Goal: Task Accomplishment & Management: Manage account settings

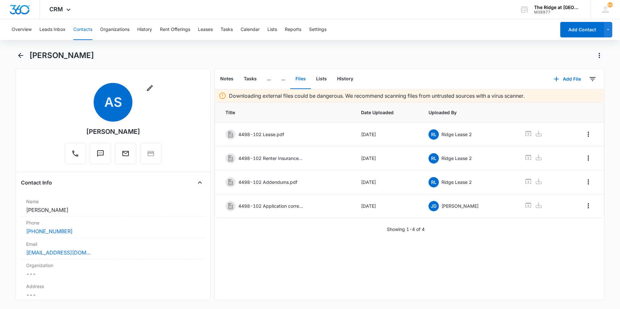
click at [78, 32] on button "Contacts" at bounding box center [82, 29] width 19 height 21
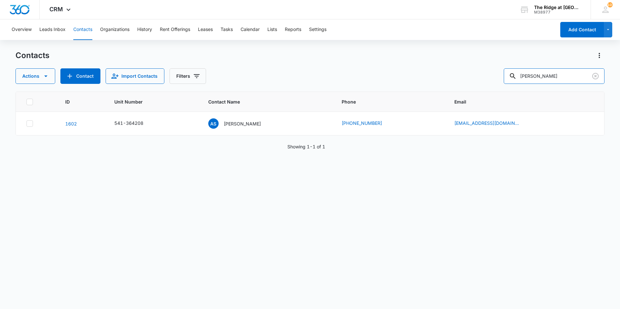
drag, startPoint x: 538, startPoint y: 80, endPoint x: 492, endPoint y: 93, distance: 48.1
click at [492, 93] on div "Contacts Actions Contact Import Contacts Filters aline ID Unit Number Contact N…" at bounding box center [309, 179] width 589 height 258
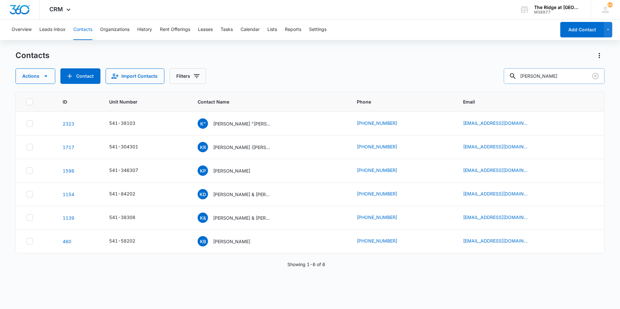
type input "[PERSON_NAME]"
click at [228, 169] on p "[PERSON_NAME]" at bounding box center [231, 171] width 37 height 7
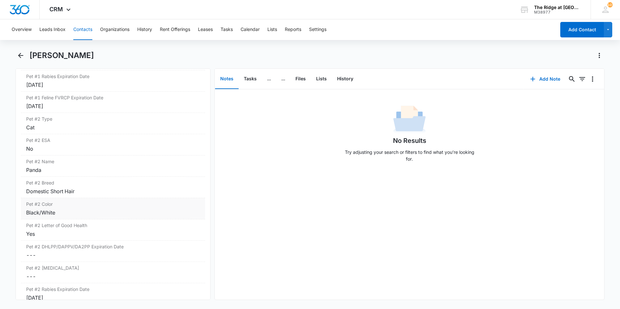
scroll to position [1033, 0]
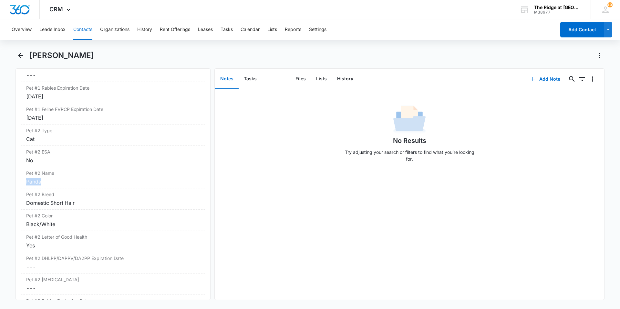
drag, startPoint x: 51, startPoint y: 181, endPoint x: 18, endPoint y: 181, distance: 32.9
click at [18, 181] on div "Remove KP Kimberly Page Contact Info Name Cancel Save Changes Kimberly Page Pho…" at bounding box center [112, 184] width 195 height 232
drag, startPoint x: 18, startPoint y: 181, endPoint x: 58, endPoint y: 185, distance: 40.2
click at [58, 185] on div "Panda" at bounding box center [113, 182] width 174 height 8
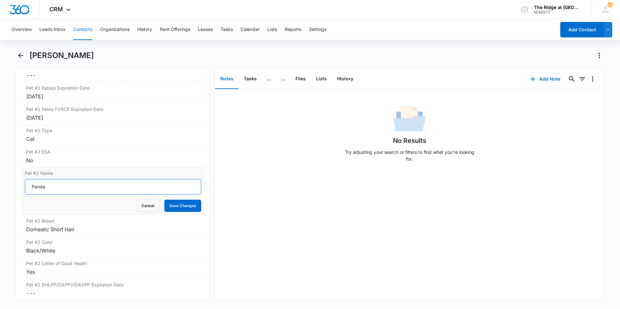
drag, startPoint x: 62, startPoint y: 186, endPoint x: 34, endPoint y: 186, distance: 28.4
click at [34, 186] on input "Panda" at bounding box center [113, 186] width 176 height 15
type input "P"
type input "[PERSON_NAME]"
click at [181, 207] on button "Save Changes" at bounding box center [182, 206] width 37 height 12
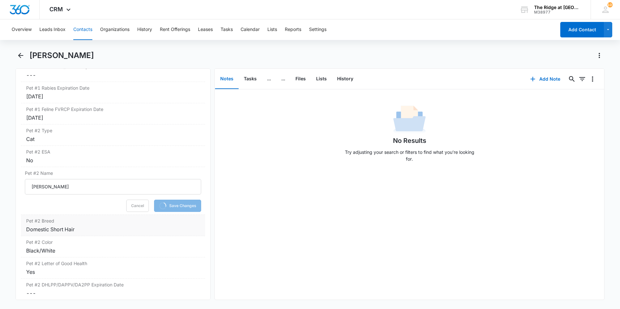
click at [83, 228] on div "Domestic Short Hair" at bounding box center [113, 230] width 174 height 8
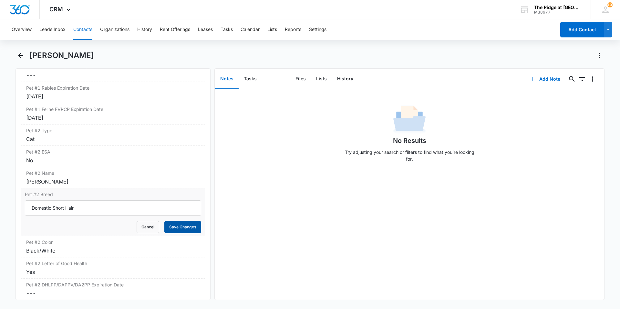
click at [179, 227] on button "Save Changes" at bounding box center [182, 227] width 37 height 12
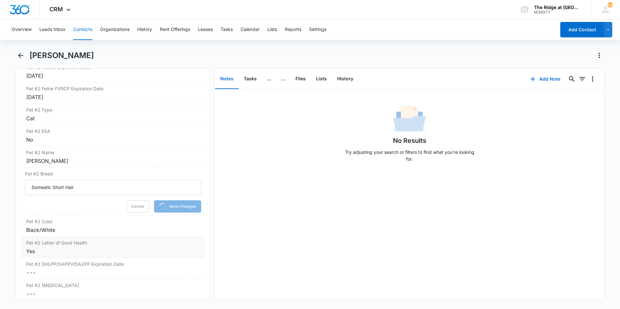
scroll to position [1065, 0]
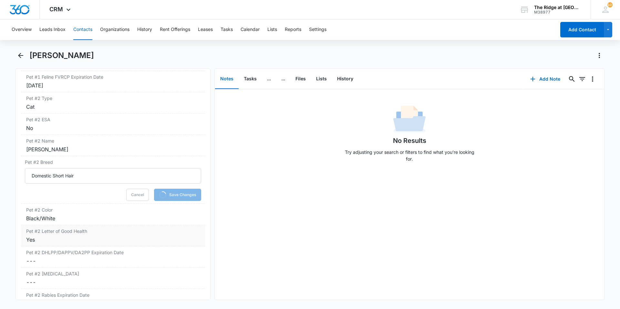
click at [61, 222] on div "Pet #2 Color Cancel Save Changes Black/White" at bounding box center [113, 214] width 184 height 21
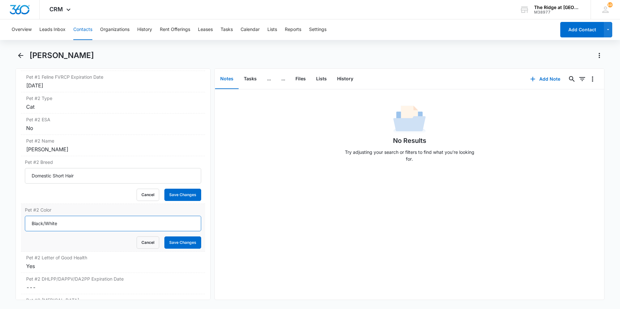
click at [56, 225] on input "Black/White" at bounding box center [113, 223] width 176 height 15
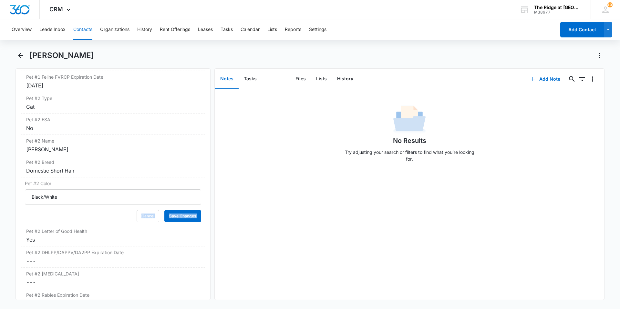
drag, startPoint x: 58, startPoint y: 223, endPoint x: 18, endPoint y: 227, distance: 40.2
click at [18, 227] on div "Remove KP Kimberly Page Contact Info Name Cancel Save Changes Kimberly Page Pho…" at bounding box center [112, 184] width 195 height 232
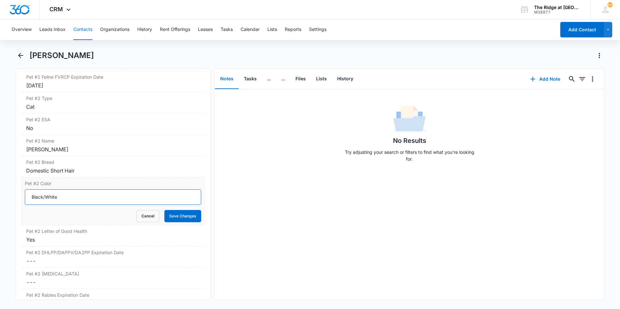
drag, startPoint x: 80, startPoint y: 196, endPoint x: 161, endPoint y: 196, distance: 81.7
click at [162, 196] on input "Black/White" at bounding box center [113, 196] width 176 height 15
drag, startPoint x: 154, startPoint y: 198, endPoint x: 27, endPoint y: 203, distance: 126.6
click at [27, 203] on input "Black/White" at bounding box center [113, 196] width 176 height 15
type input "[PERSON_NAME]"
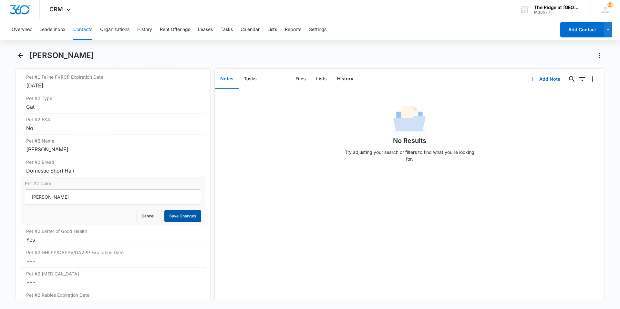
click at [177, 215] on button "Save Changes" at bounding box center [182, 216] width 37 height 12
click at [72, 240] on div "Yes" at bounding box center [113, 240] width 174 height 8
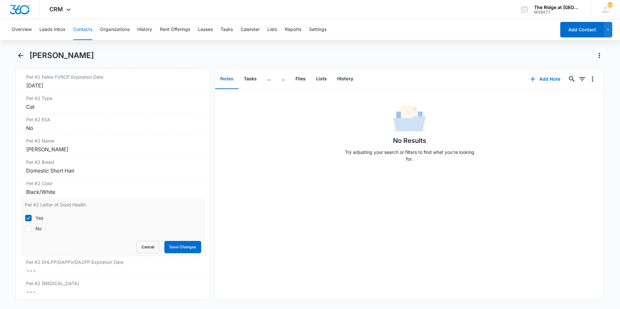
click at [28, 220] on icon at bounding box center [29, 218] width 6 height 6
click at [25, 218] on input "Yes" at bounding box center [25, 218] width 0 height 0
checkbox input "false"
click at [179, 247] on button "Save Changes" at bounding box center [182, 247] width 37 height 12
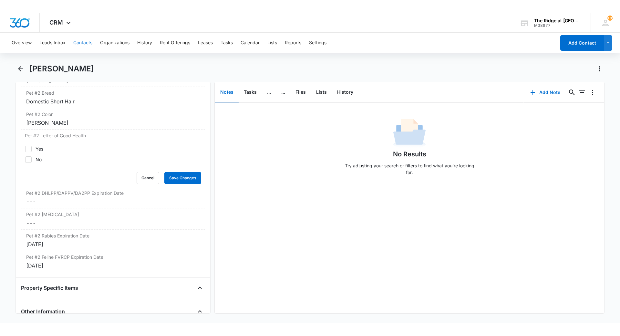
scroll to position [1162, 0]
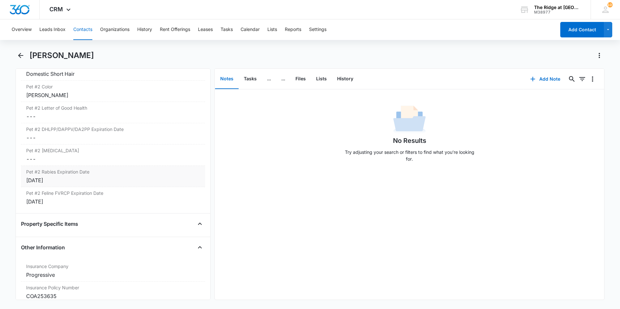
click at [66, 181] on div "[DATE]" at bounding box center [113, 181] width 174 height 8
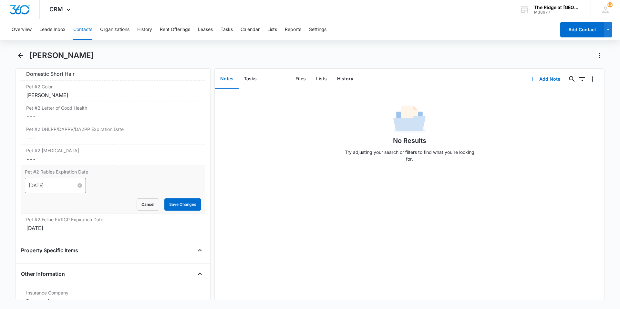
click at [60, 186] on input "[DATE]" at bounding box center [52, 185] width 47 height 7
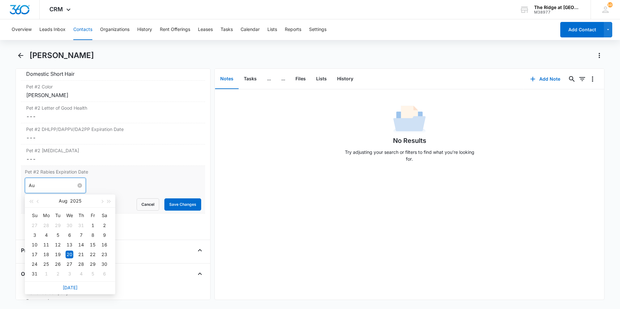
type input "A"
click at [137, 173] on label "Pet #2 Rabies Expiration Date" at bounding box center [113, 171] width 176 height 7
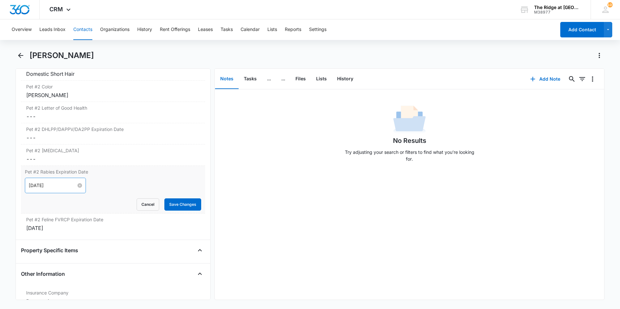
click at [68, 184] on input "[DATE]" at bounding box center [52, 185] width 47 height 7
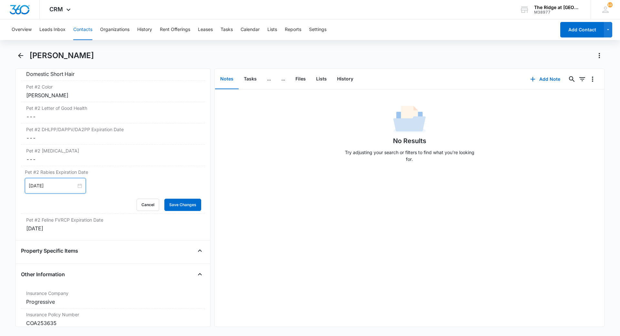
click at [440, 105] on div "No Results Try adjusting your search or filters to find what you’re looking for." at bounding box center [410, 136] width 136 height 64
drag, startPoint x: 608, startPoint y: 328, endPoint x: 594, endPoint y: 265, distance: 65.1
click at [607, 300] on main "Kimberly Page Remove KP Kimberly Page Contact Info Name Cancel Save Changes Kim…" at bounding box center [310, 192] width 620 height 284
click at [408, 60] on div "[PERSON_NAME]" at bounding box center [316, 55] width 575 height 10
click at [66, 186] on input "[DATE]" at bounding box center [52, 185] width 47 height 7
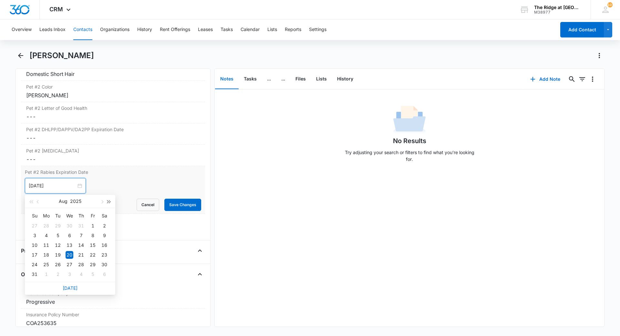
click at [107, 199] on button "button" at bounding box center [109, 201] width 7 height 13
click at [103, 201] on span "button" at bounding box center [101, 201] width 3 height 3
type input "[DATE]"
click at [56, 265] on div "29" at bounding box center [58, 264] width 8 height 8
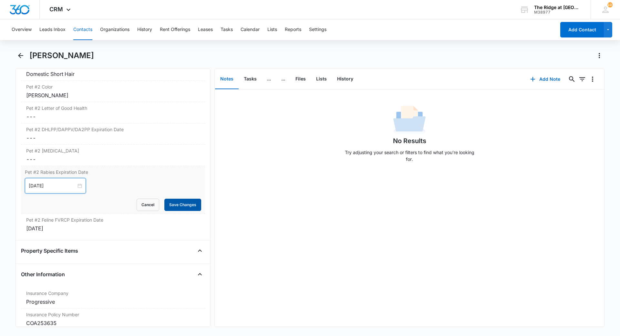
click at [170, 205] on button "Save Changes" at bounding box center [182, 205] width 37 height 12
click at [64, 230] on div "[DATE]" at bounding box center [113, 228] width 174 height 8
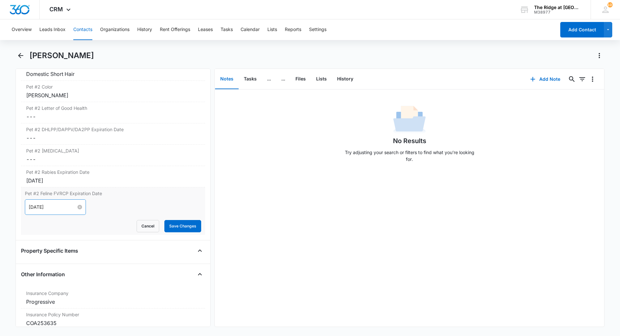
click at [77, 204] on div "[DATE]" at bounding box center [55, 206] width 53 height 7
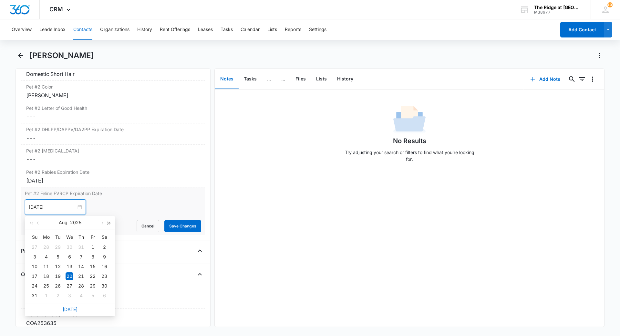
click at [108, 220] on button "button" at bounding box center [109, 222] width 7 height 13
click at [101, 224] on span "button" at bounding box center [101, 222] width 3 height 3
type input "[DATE]"
click at [58, 286] on div "29" at bounding box center [58, 286] width 8 height 8
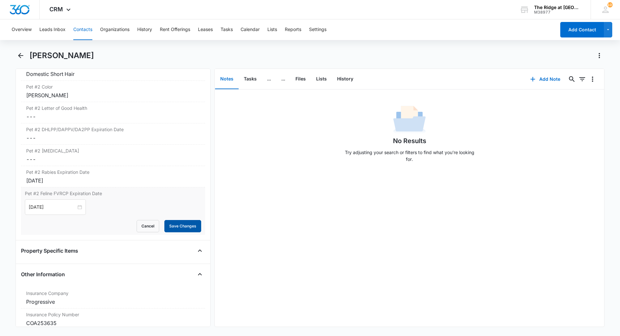
click at [169, 228] on button "Save Changes" at bounding box center [182, 226] width 37 height 12
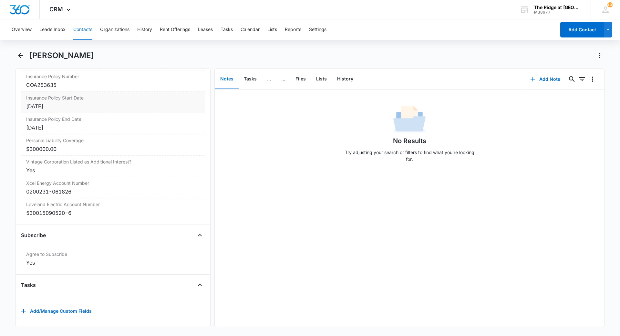
scroll to position [1378, 0]
click at [532, 82] on button "Add Note" at bounding box center [545, 78] width 43 height 15
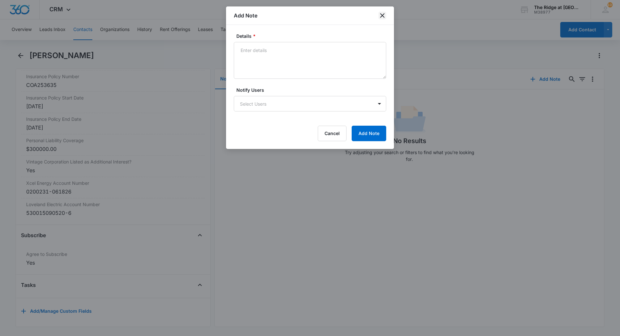
click at [380, 15] on icon "close" at bounding box center [382, 16] width 8 height 8
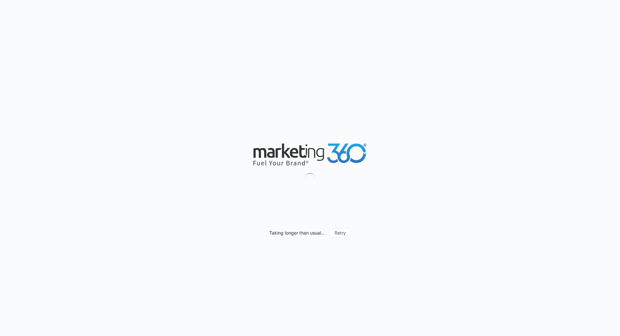
click at [400, 335] on div "Taking longer than usual... Retry" at bounding box center [310, 168] width 620 height 336
click at [346, 231] on button "Retry" at bounding box center [340, 233] width 22 height 10
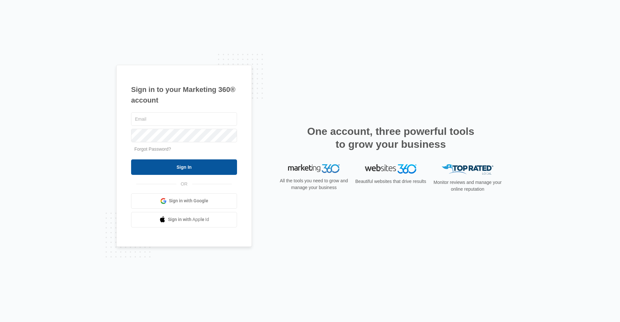
type input "Ridgelease@vintage-corp.com"
click at [192, 163] on input "Sign In" at bounding box center [184, 166] width 106 height 15
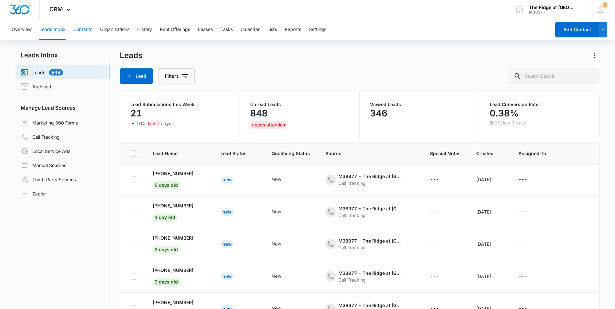
click at [84, 28] on button "Contacts" at bounding box center [82, 29] width 19 height 21
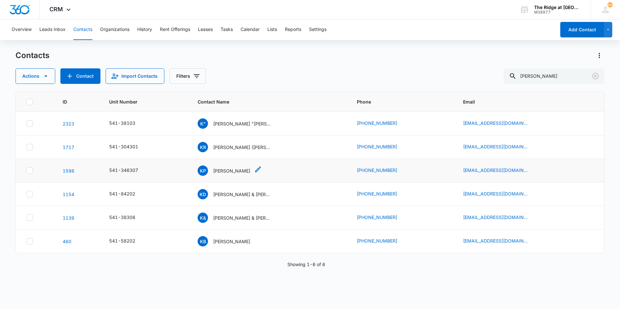
click at [231, 174] on div "KP [PERSON_NAME]" at bounding box center [224, 171] width 53 height 10
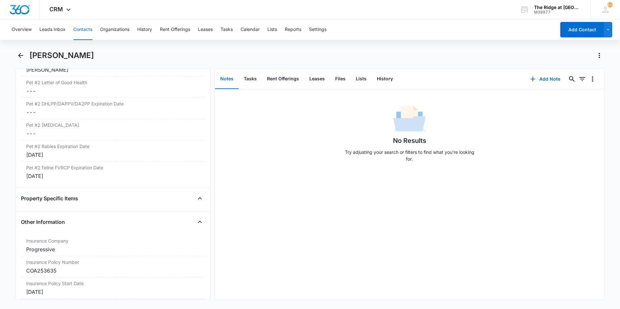
scroll to position [1299, 0]
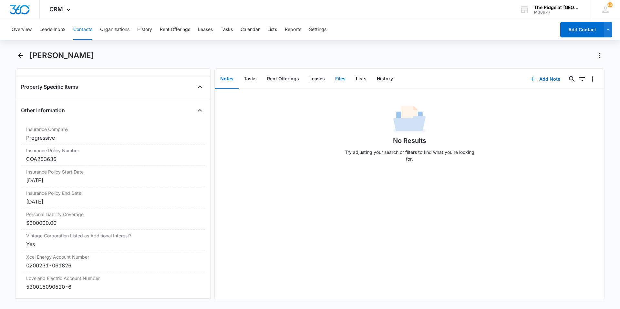
click at [332, 78] on button "Files" at bounding box center [340, 79] width 21 height 20
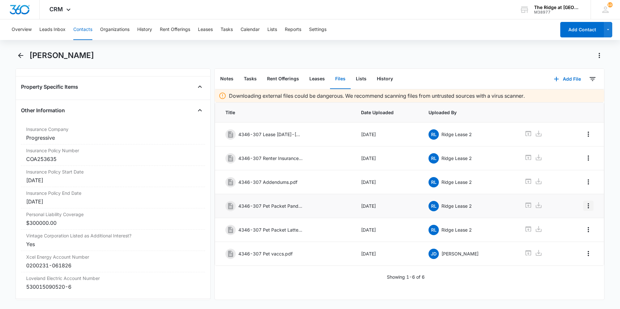
click at [584, 206] on icon "Overflow Menu" at bounding box center [588, 206] width 8 height 8
click at [570, 220] on button "Edit" at bounding box center [572, 224] width 31 height 10
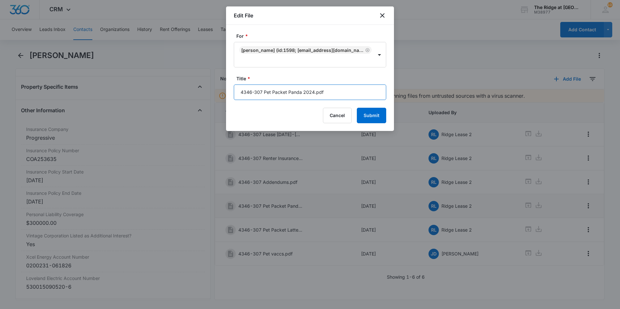
click at [263, 92] on input "4346-307 Pet Packet Panda 2024.pdf" at bounding box center [310, 92] width 152 height 15
type input "4346-307 (deceased)Pet Packet Panda 2024.pdf"
click at [371, 120] on button "Submit" at bounding box center [371, 115] width 29 height 15
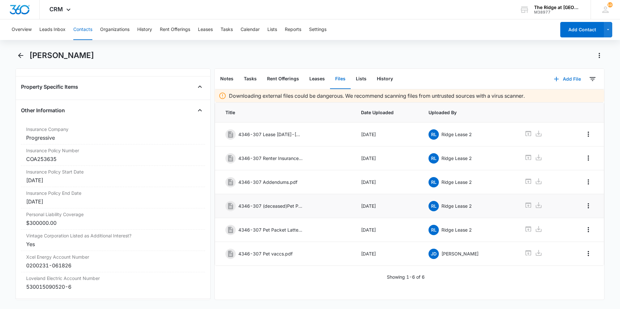
click at [563, 83] on button "Add File" at bounding box center [567, 78] width 40 height 15
click at [555, 95] on button "Upload Files" at bounding box center [562, 100] width 49 height 10
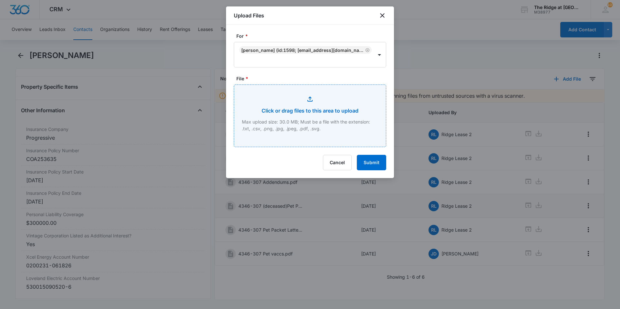
click at [331, 128] on input "File *" at bounding box center [310, 116] width 152 height 62
type input "C:\fakepath\4346-207 [PERSON_NAME] pet packet.pdf"
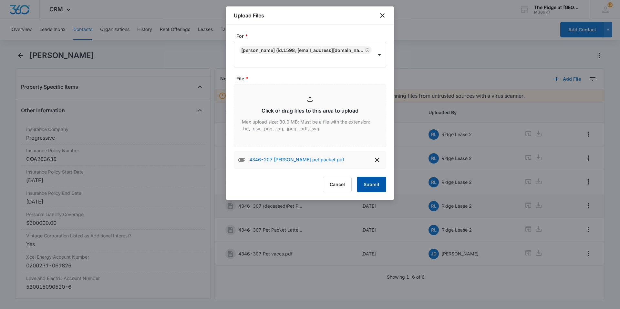
click at [374, 188] on button "Submit" at bounding box center [371, 184] width 29 height 15
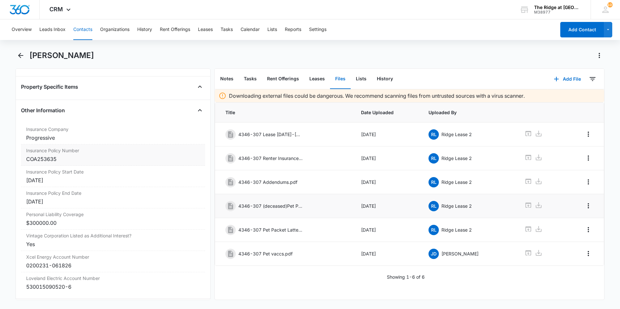
scroll to position [1138, 0]
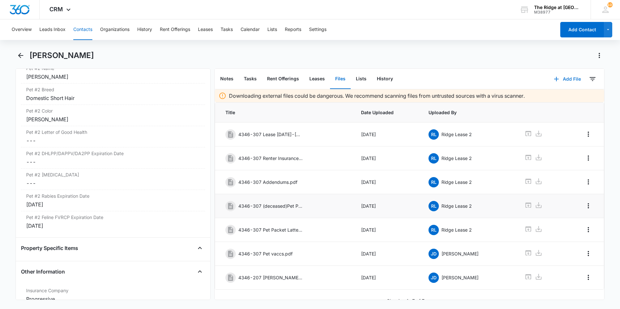
click at [556, 82] on button "Add File" at bounding box center [567, 78] width 40 height 15
click at [546, 101] on div "Upload Files" at bounding box center [559, 99] width 26 height 5
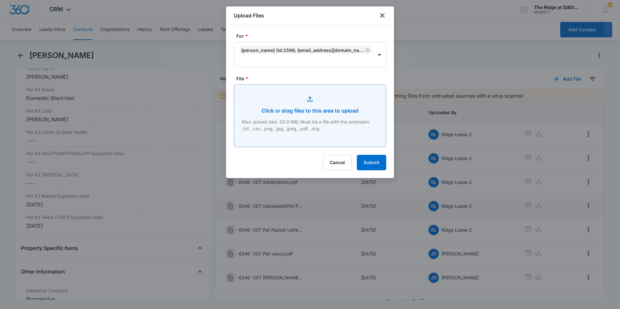
click at [267, 109] on input "File *" at bounding box center [310, 116] width 152 height 62
type input "C:\fakepath\4346-307 relinquish.pdf"
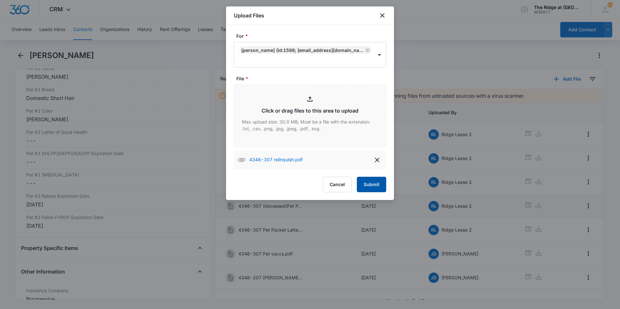
click at [373, 185] on button "Submit" at bounding box center [371, 184] width 29 height 15
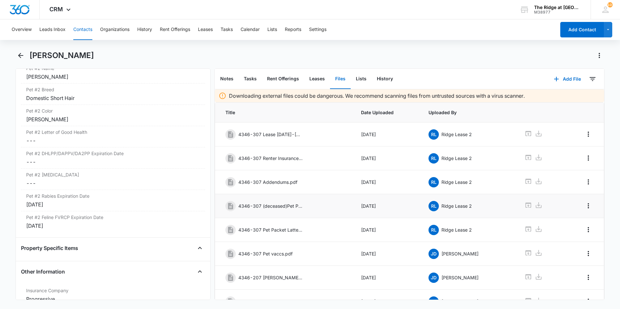
click at [85, 32] on button "Contacts" at bounding box center [82, 29] width 19 height 21
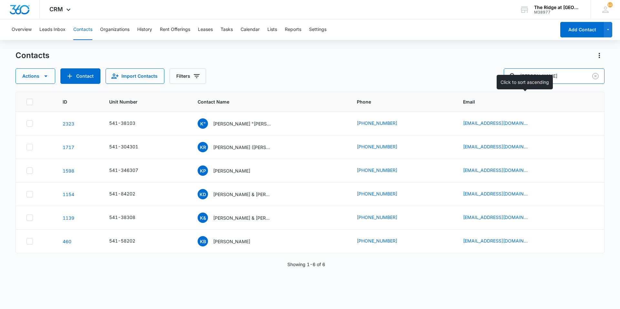
drag, startPoint x: 550, startPoint y: 72, endPoint x: 453, endPoint y: 93, distance: 98.8
click at [453, 93] on div "Contacts Actions Contact Import Contacts Filters [PERSON_NAME] ID Unit Number C…" at bounding box center [309, 179] width 589 height 258
type input "4"
click at [524, 73] on input "4" at bounding box center [554, 75] width 101 height 15
click at [540, 77] on input "4" at bounding box center [554, 75] width 101 height 15
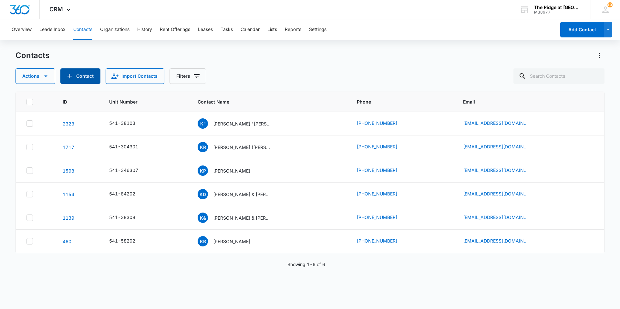
click at [88, 76] on button "Contact" at bounding box center [80, 75] width 40 height 15
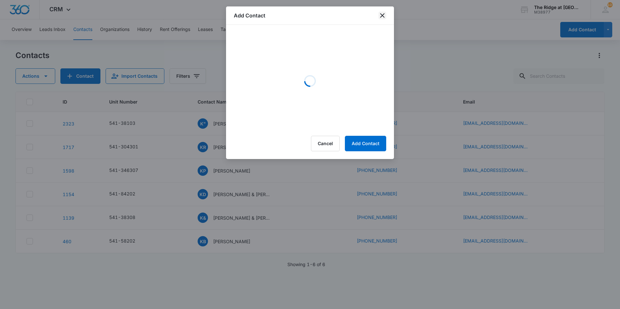
click at [382, 15] on icon "close" at bounding box center [382, 16] width 8 height 8
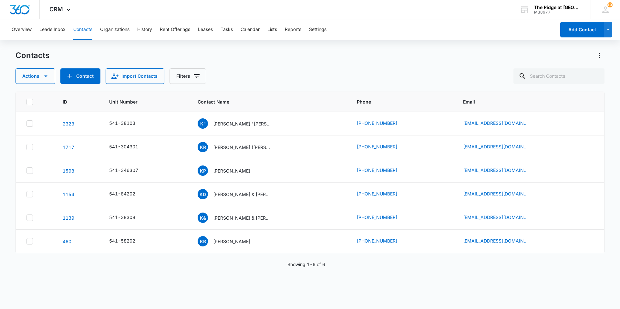
click at [79, 30] on button "Contacts" at bounding box center [82, 29] width 19 height 21
click at [553, 72] on input "text" at bounding box center [558, 75] width 91 height 15
drag, startPoint x: 553, startPoint y: 80, endPoint x: 553, endPoint y: 75, distance: 5.2
click at [553, 77] on input "text" at bounding box center [558, 75] width 91 height 15
click at [553, 75] on input "text" at bounding box center [558, 75] width 91 height 15
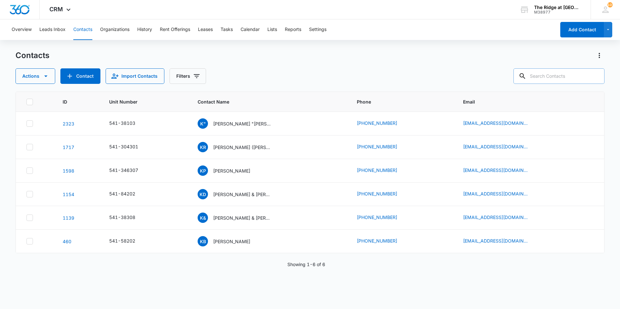
click at [570, 77] on input "text" at bounding box center [558, 75] width 91 height 15
type input "ariel"
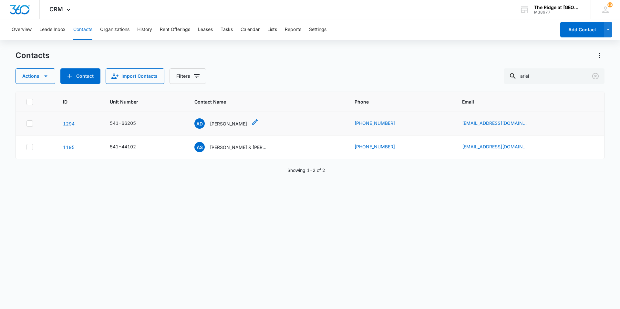
click at [219, 127] on p "[PERSON_NAME]" at bounding box center [228, 123] width 37 height 7
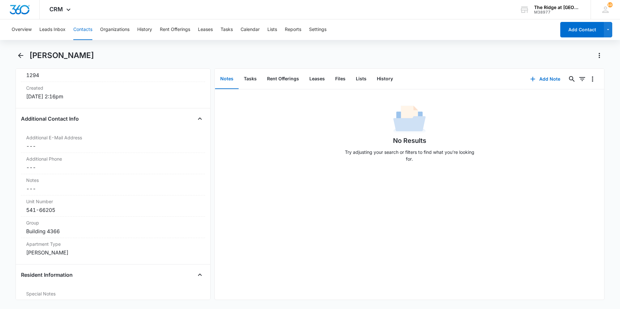
scroll to position [484, 0]
